Goal: Task Accomplishment & Management: Complete application form

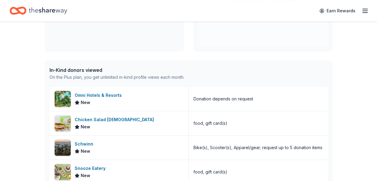
scroll to position [120, 0]
click at [27, 71] on div "👋 Hi [PERSON_NAME] In-Kind Create new event [PERSON_NAME] Celebrity Charity Gol…" at bounding box center [188, 111] width 377 height 419
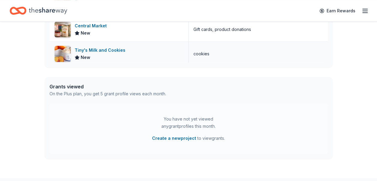
scroll to position [300, 0]
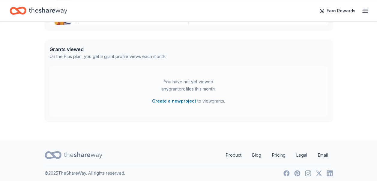
click at [145, 101] on div "You have not yet viewed any grant profiles this month. Create a new project to …" at bounding box center [188, 91] width 278 height 50
click at [270, 83] on div "You have not yet viewed any grant profiles this month. Create a new project to …" at bounding box center [188, 91] width 278 height 50
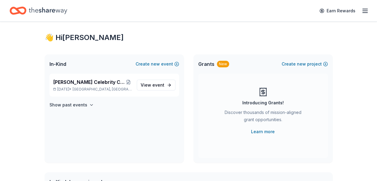
scroll to position [0, 0]
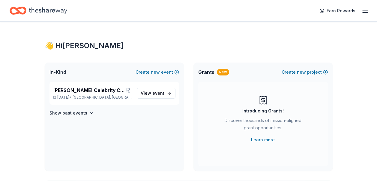
click at [245, 64] on div "Grants New Create new project" at bounding box center [262, 71] width 139 height 19
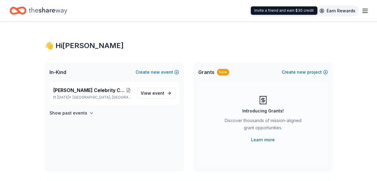
click at [327, 5] on link "Earn Rewards" at bounding box center [337, 10] width 43 height 11
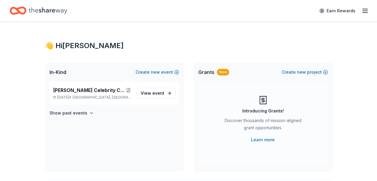
click at [364, 9] on icon "button" at bounding box center [364, 10] width 7 height 7
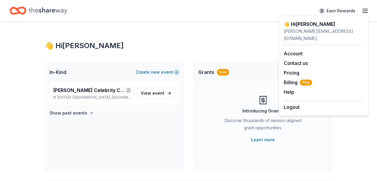
click at [310, 33] on div "katie@beanangel.org" at bounding box center [324, 35] width 80 height 14
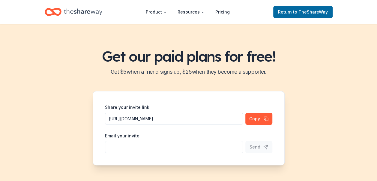
click at [281, 90] on div "Get our paid plans for free! Get $ 5 when a friend signs up, $ 25 when they bec…" at bounding box center [188, 106] width 377 height 165
click at [39, 11] on div "Product Resources Pricing Return to TheShareWay" at bounding box center [188, 12] width 307 height 14
click at [48, 9] on icon "Home" at bounding box center [50, 12] width 9 height 6
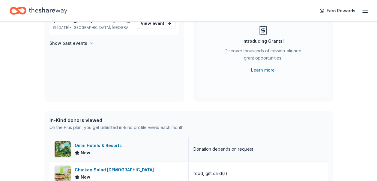
scroll to position [90, 0]
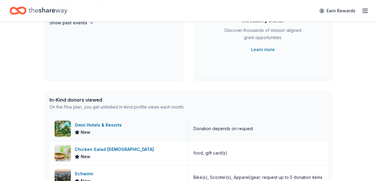
click at [251, 129] on div "Donation depends on request" at bounding box center [258, 128] width 139 height 24
click at [115, 121] on div "Omni Hotels & Resorts" at bounding box center [99, 124] width 49 height 7
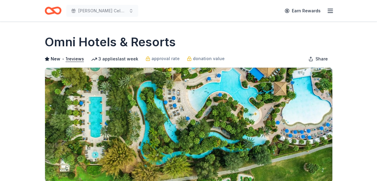
click at [40, 10] on div "[PERSON_NAME] Celebrity Charity Golf Tournament Earn Rewards" at bounding box center [188, 10] width 307 height 21
click at [52, 10] on icon "Home" at bounding box center [55, 10] width 9 height 6
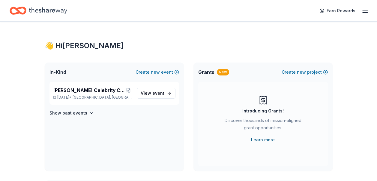
click at [260, 140] on link "Learn more" at bounding box center [263, 139] width 24 height 7
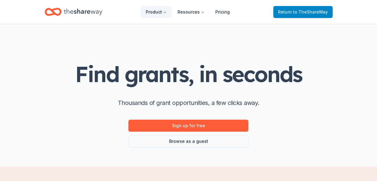
click at [302, 13] on span "to TheShareWay" at bounding box center [310, 11] width 35 height 5
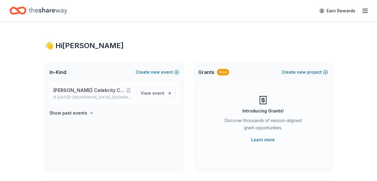
click at [73, 97] on p "Oct 12, 2025 • Houston, TX" at bounding box center [92, 97] width 79 height 5
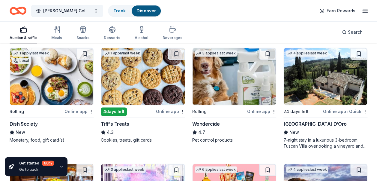
scroll to position [420, 0]
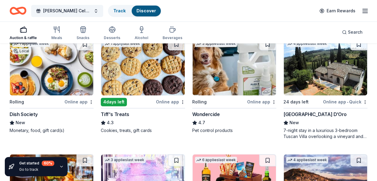
click at [310, 22] on div "Auction & raffle Meals Snacks Desserts Alcohol Beverages Search" at bounding box center [189, 32] width 358 height 22
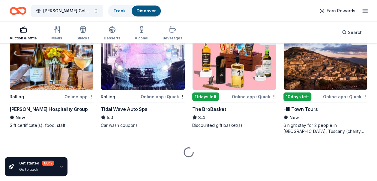
scroll to position [541, 0]
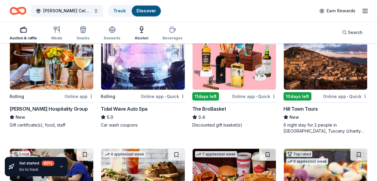
click at [138, 34] on div "Alcohol" at bounding box center [141, 33] width 13 height 14
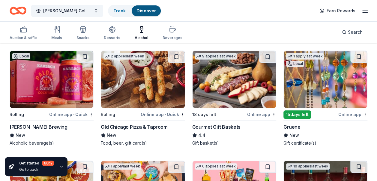
scroll to position [90, 0]
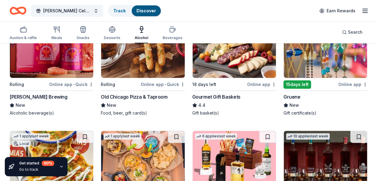
click at [51, 76] on img at bounding box center [51, 49] width 83 height 57
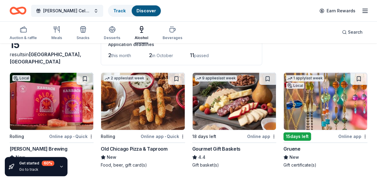
scroll to position [0, 0]
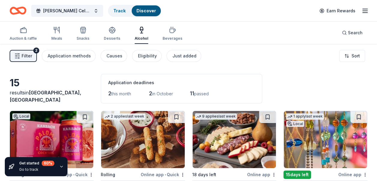
click at [13, 88] on div "15" at bounding box center [52, 83] width 84 height 12
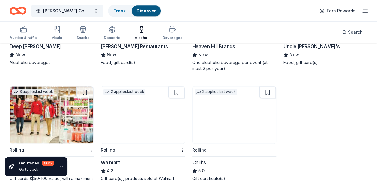
scroll to position [378, 0]
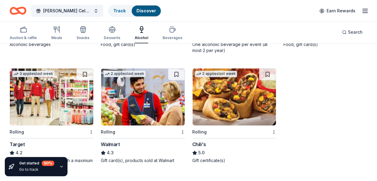
click at [49, 101] on img at bounding box center [51, 96] width 83 height 57
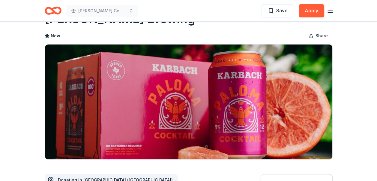
scroll to position [120, 0]
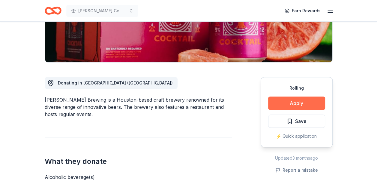
click at [304, 100] on button "Apply" at bounding box center [296, 102] width 57 height 13
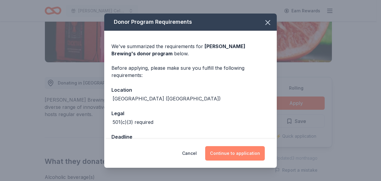
click at [242, 151] on button "Continue to application" at bounding box center [235, 153] width 60 height 14
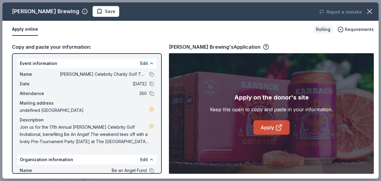
click at [270, 123] on link "Apply" at bounding box center [272, 127] width 36 height 14
click at [368, 9] on icon "button" at bounding box center [370, 11] width 4 height 4
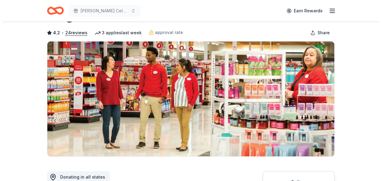
scroll to position [90, 0]
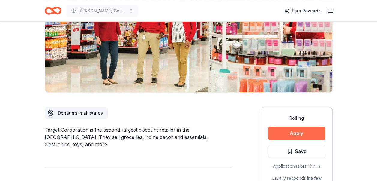
click at [294, 131] on button "Apply" at bounding box center [296, 132] width 57 height 13
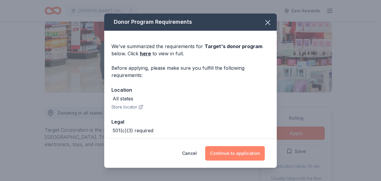
click at [241, 149] on button "Continue to application" at bounding box center [235, 153] width 60 height 14
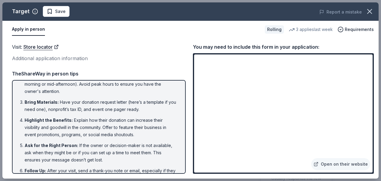
scroll to position [50, 0]
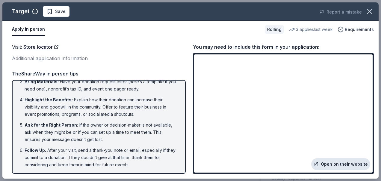
click at [341, 164] on link "Open on their website" at bounding box center [341, 164] width 59 height 12
